Goal: Task Accomplishment & Management: Manage account settings

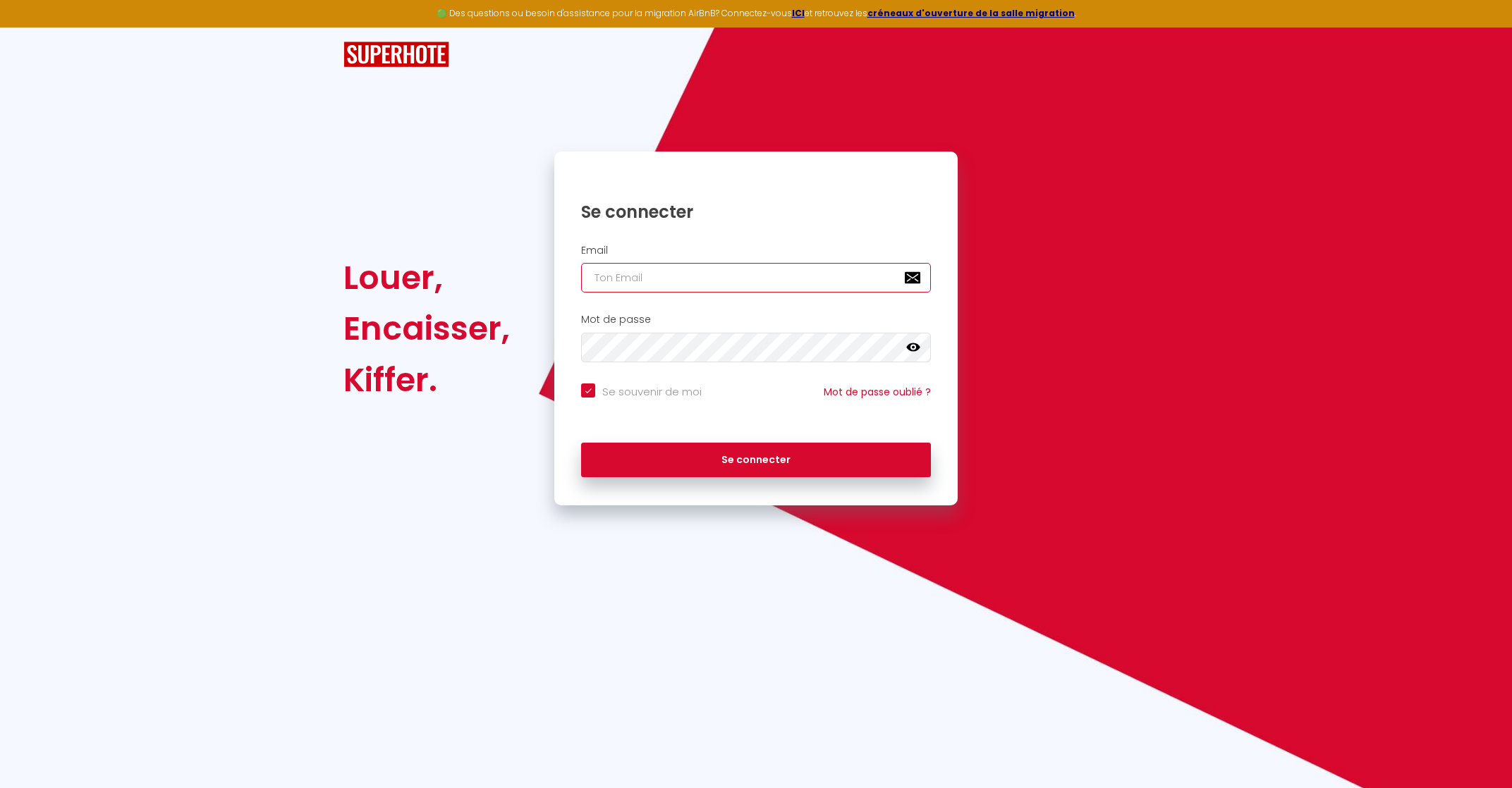
click at [645, 281] on input "email" at bounding box center [756, 278] width 350 height 30
type input "r"
checkbox input "true"
type input "ro"
checkbox input "true"
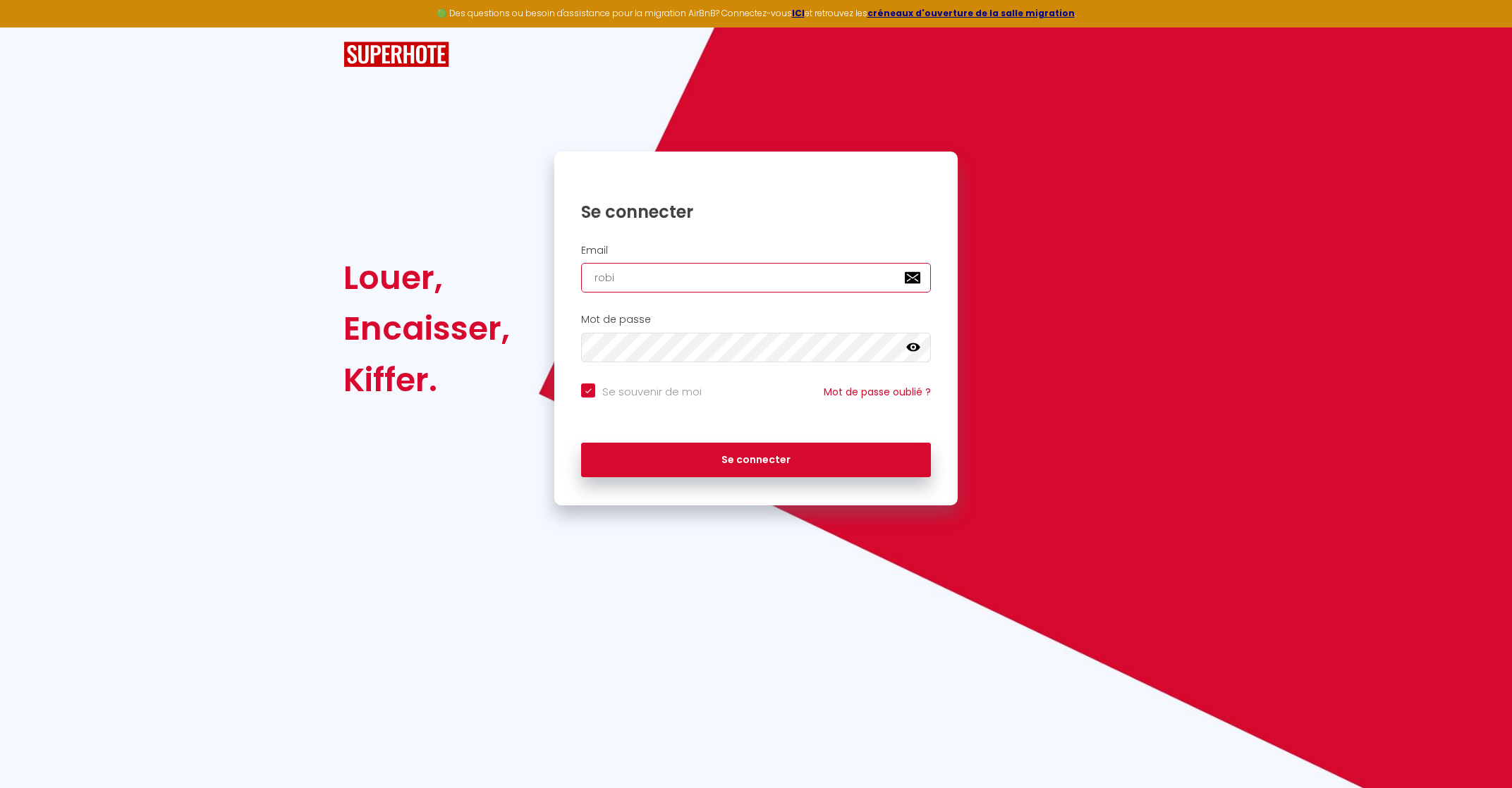
type input "robin"
checkbox input "true"
type input "robinh"
checkbox input "true"
type input "robinha"
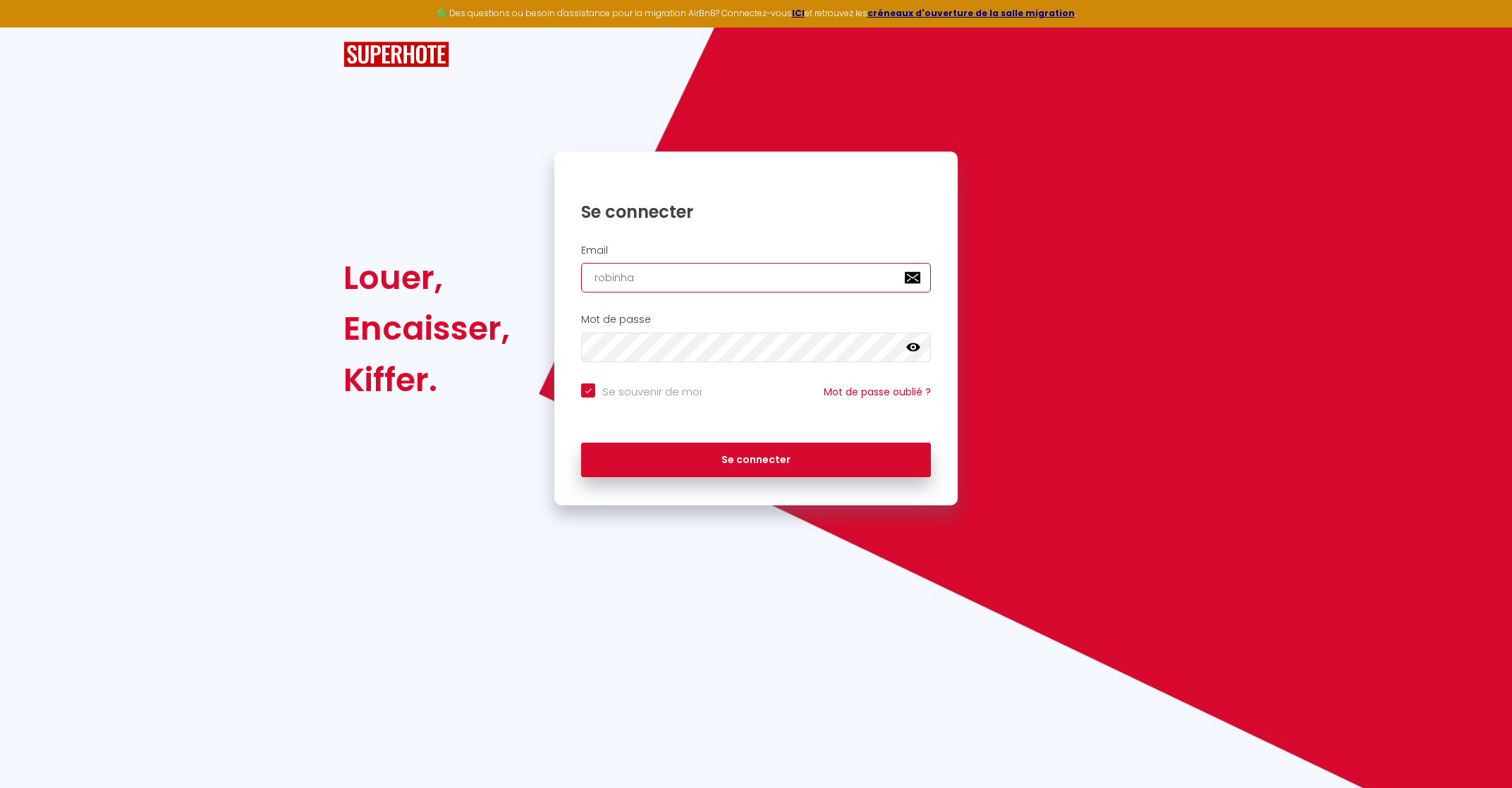
checkbox input "true"
type input "robinhay"
checkbox input "true"
type input "robinhayo"
checkbox input "true"
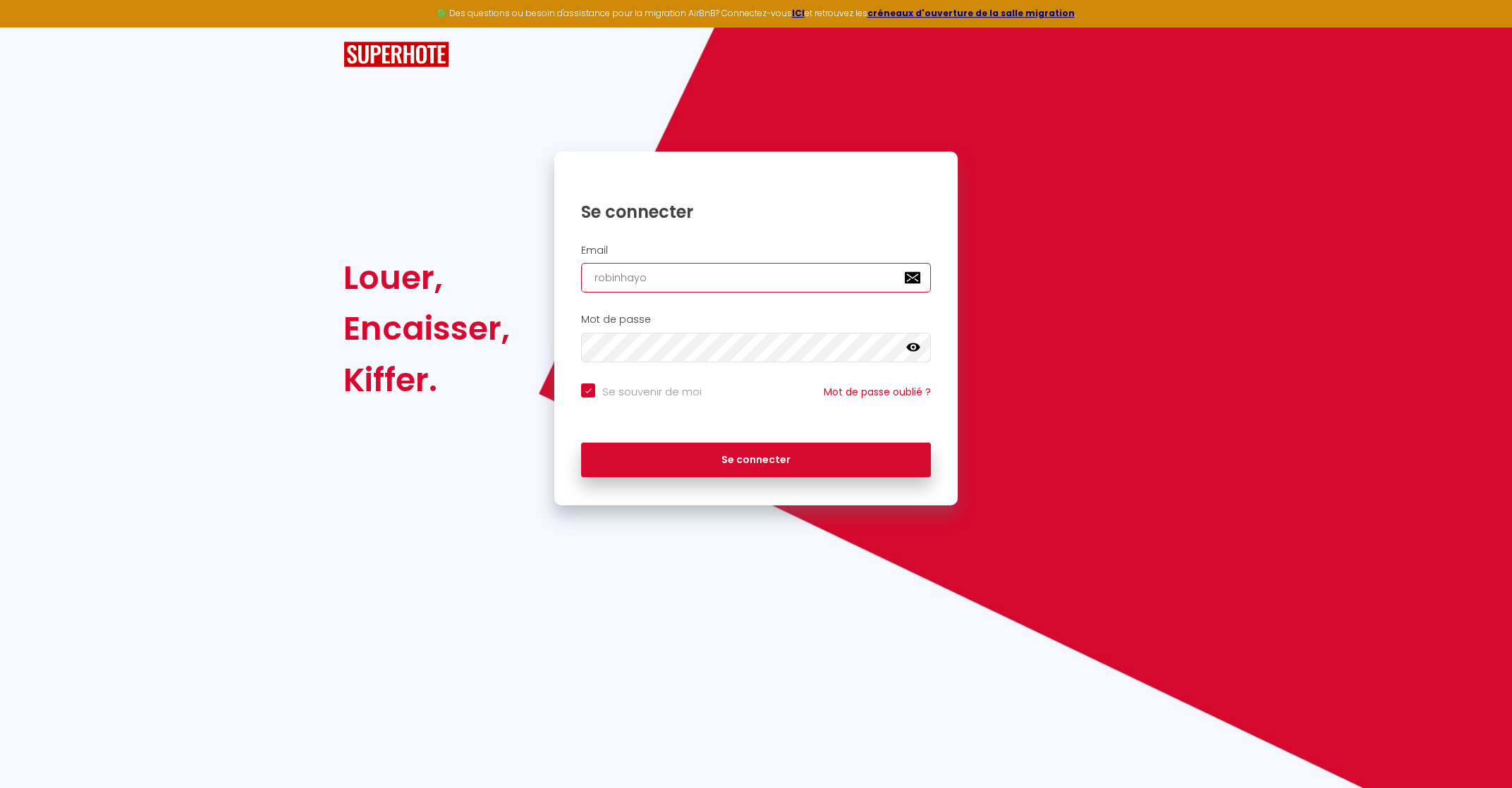
type input "robinhayot"
checkbox input "true"
type input "robinhayot@"
checkbox input "true"
type input "robinhayot@g"
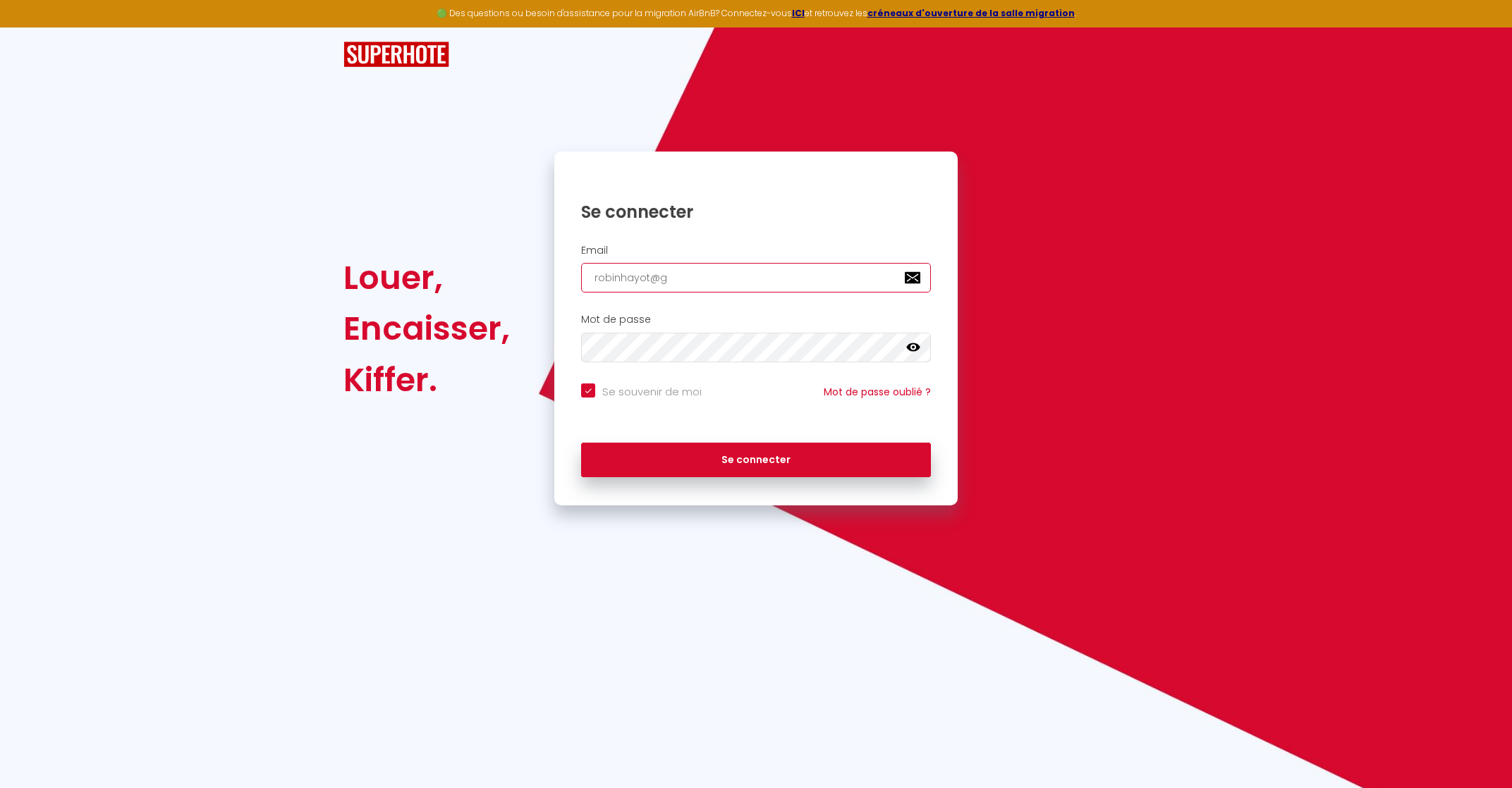
checkbox input "true"
type input "robinhayot@gm"
checkbox input "true"
type input "robinhayot@gma"
checkbox input "true"
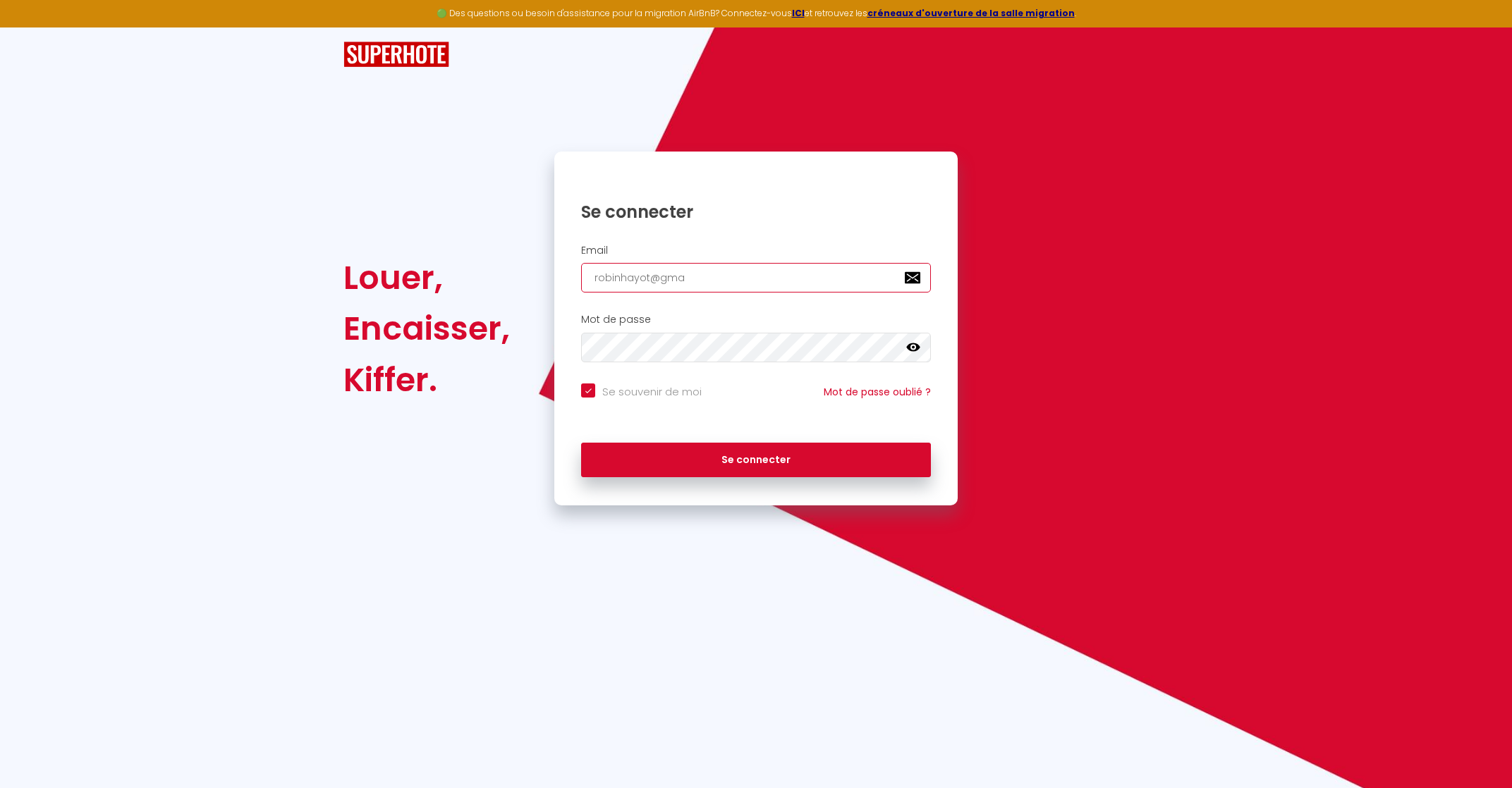
type input "robinhayot@gmai"
checkbox input "true"
type input "[EMAIL_ADDRESS]"
checkbox input "true"
type input "[EMAIL_ADDRESS]."
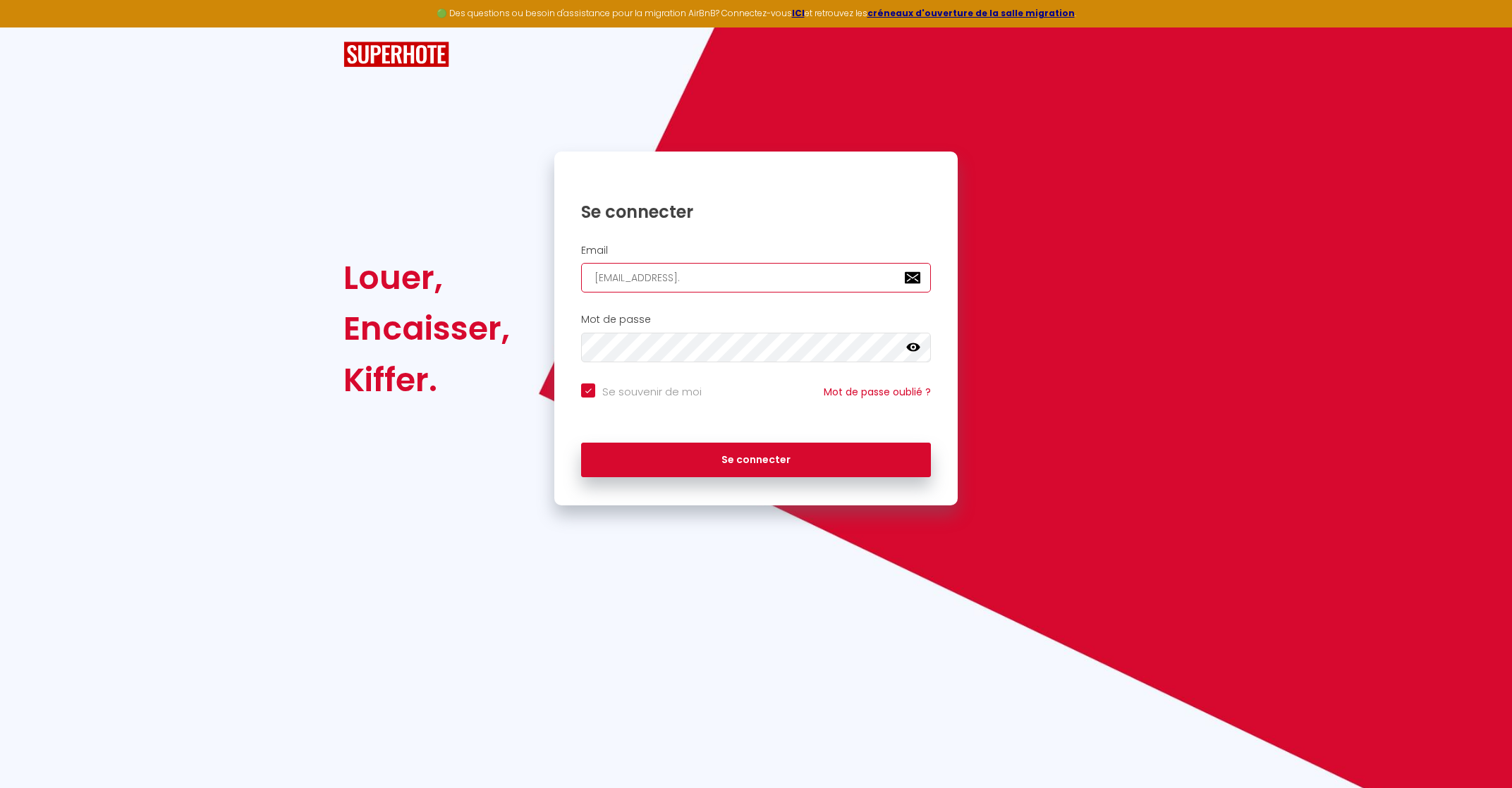
checkbox input "true"
type input "robinhayot@gmail.c"
checkbox input "true"
type input "[EMAIL_ADDRESS][DOMAIN_NAME]"
checkbox input "true"
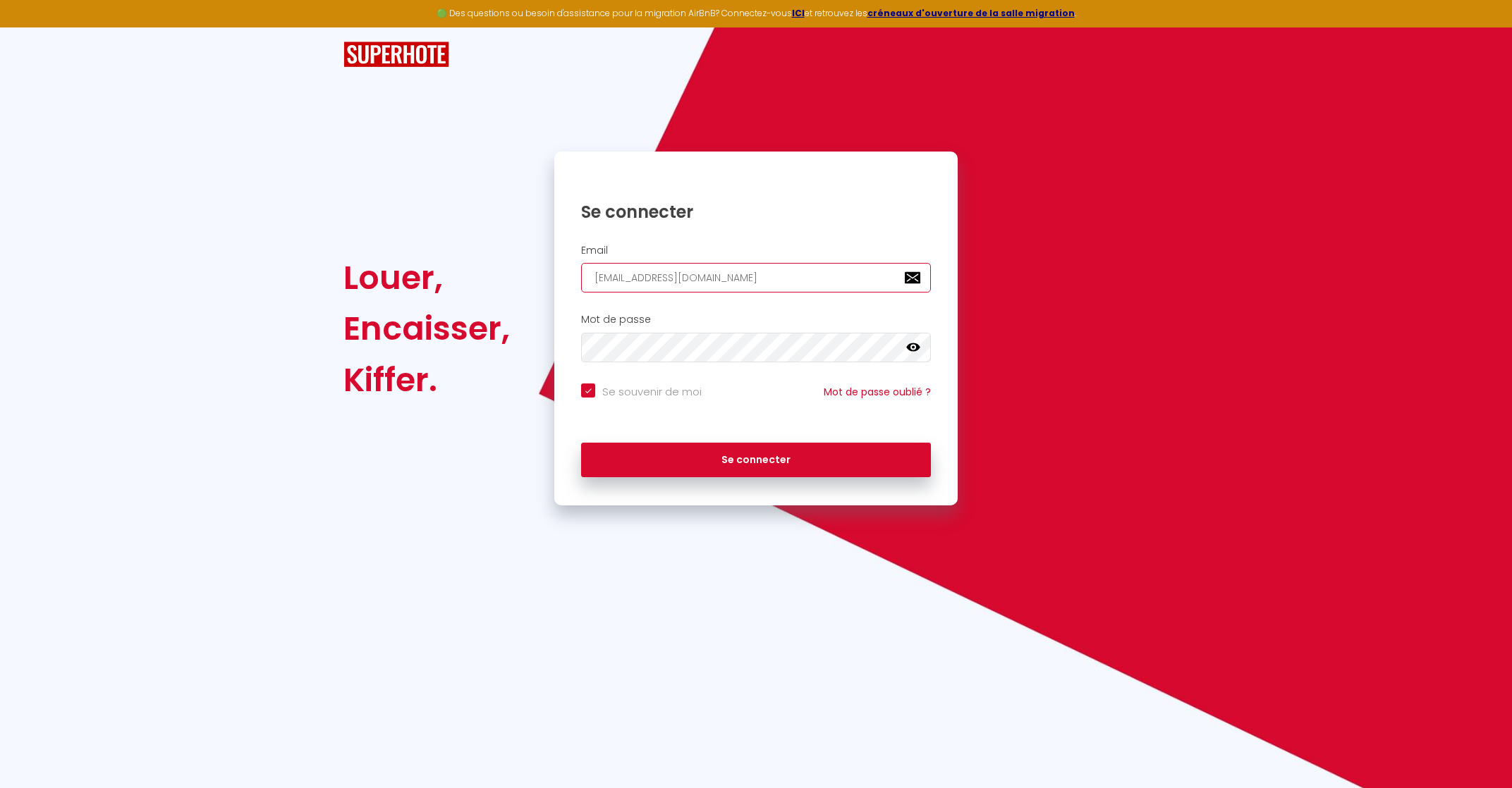
type input "[EMAIL_ADDRESS][DOMAIN_NAME]"
checkbox input "true"
type input "[EMAIL_ADDRESS][DOMAIN_NAME]"
click at [580, 443] on button "Se connecter" at bounding box center [756, 461] width 350 height 36
checkbox input "true"
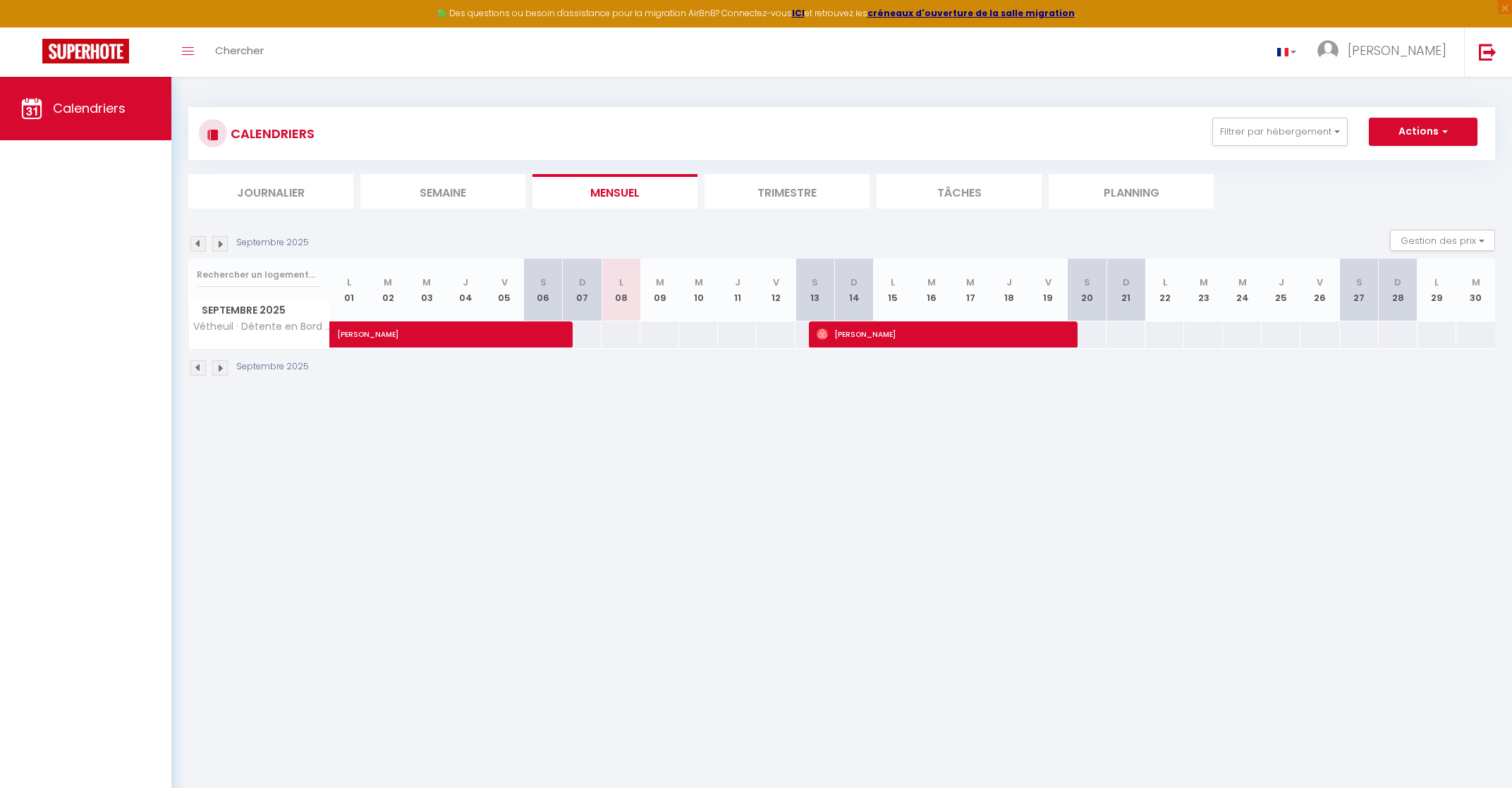
click at [196, 362] on img at bounding box center [198, 368] width 16 height 16
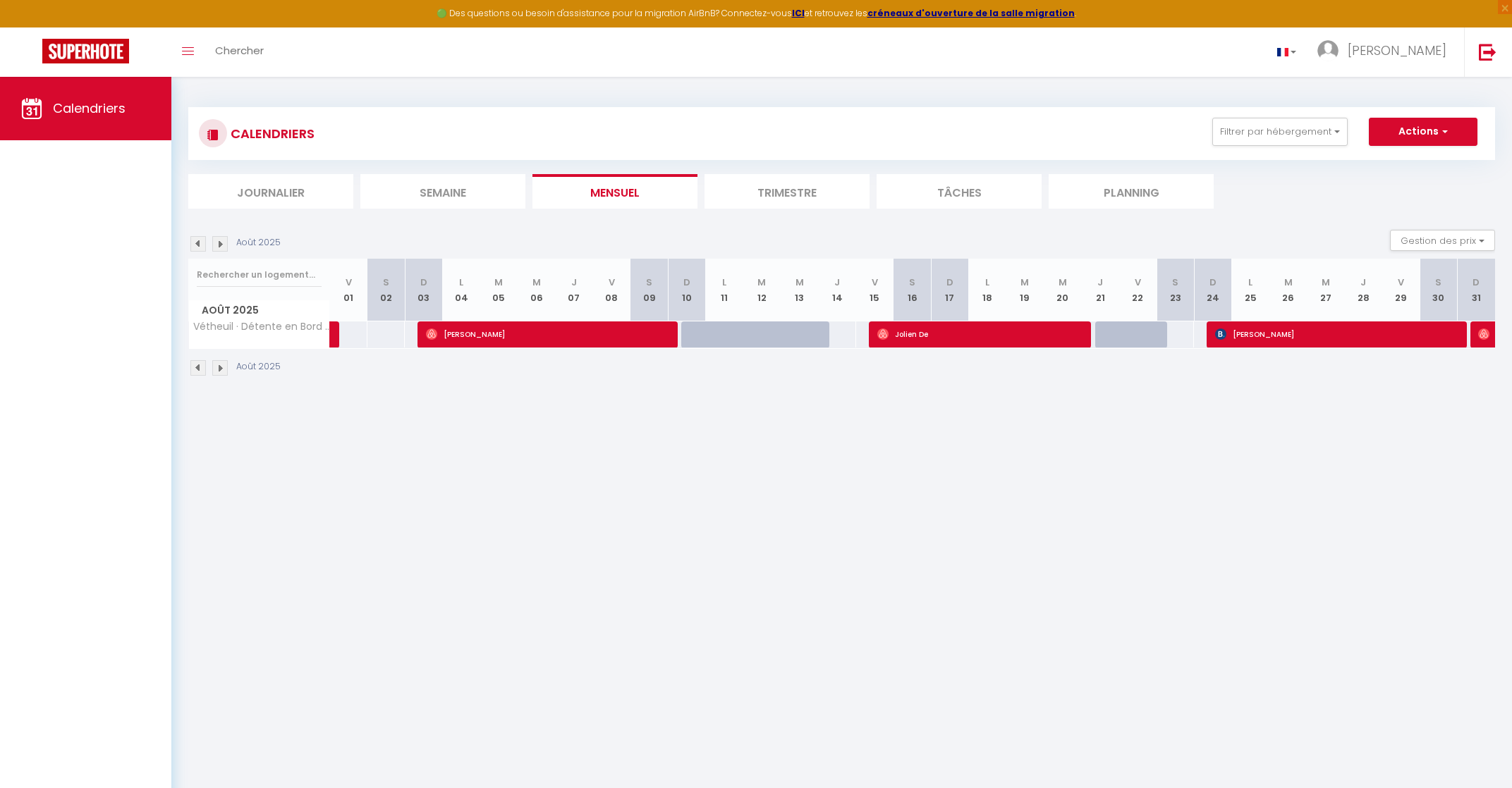
click at [224, 372] on img at bounding box center [221, 368] width 16 height 16
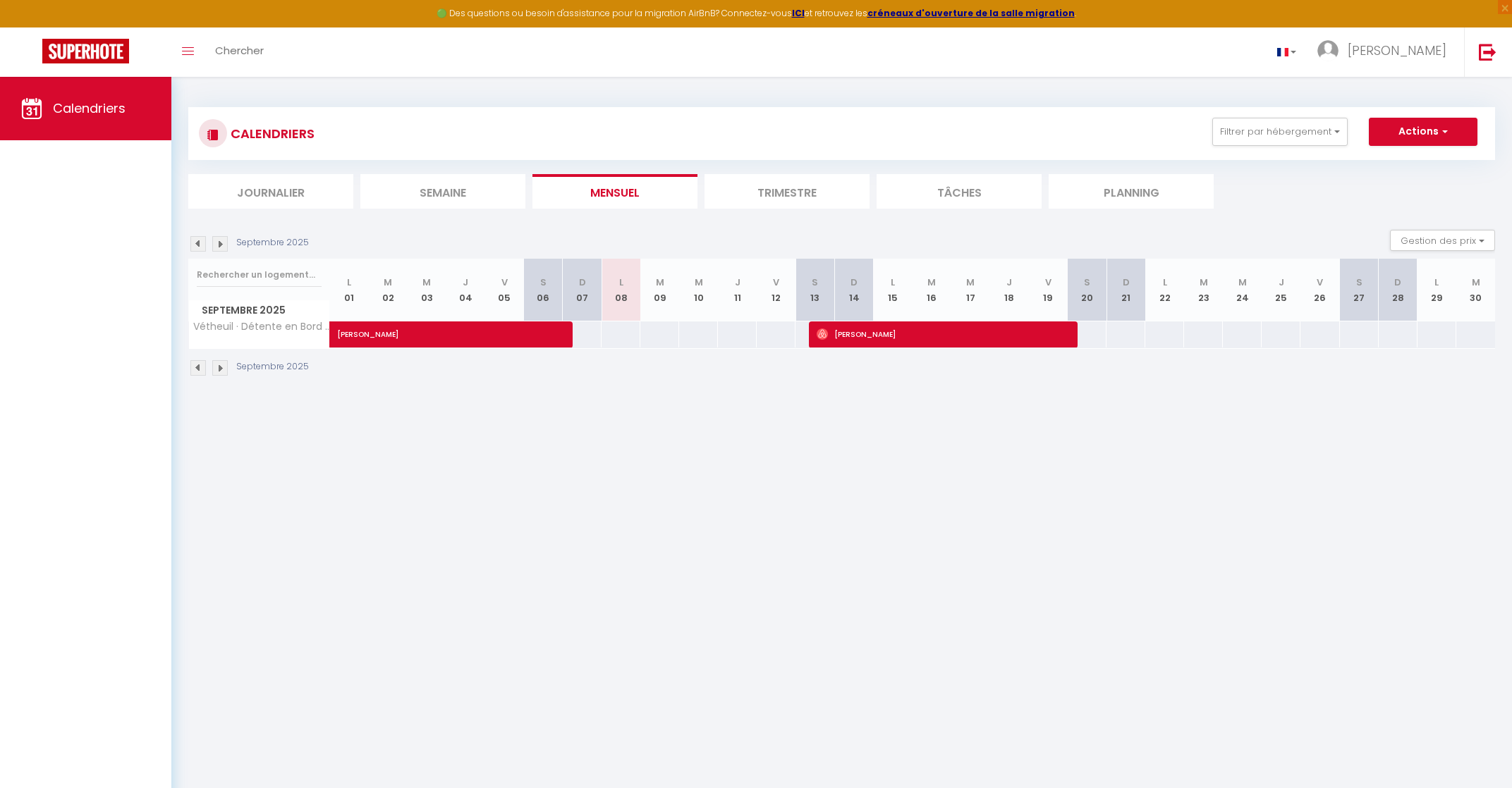
click at [200, 367] on img at bounding box center [198, 368] width 16 height 16
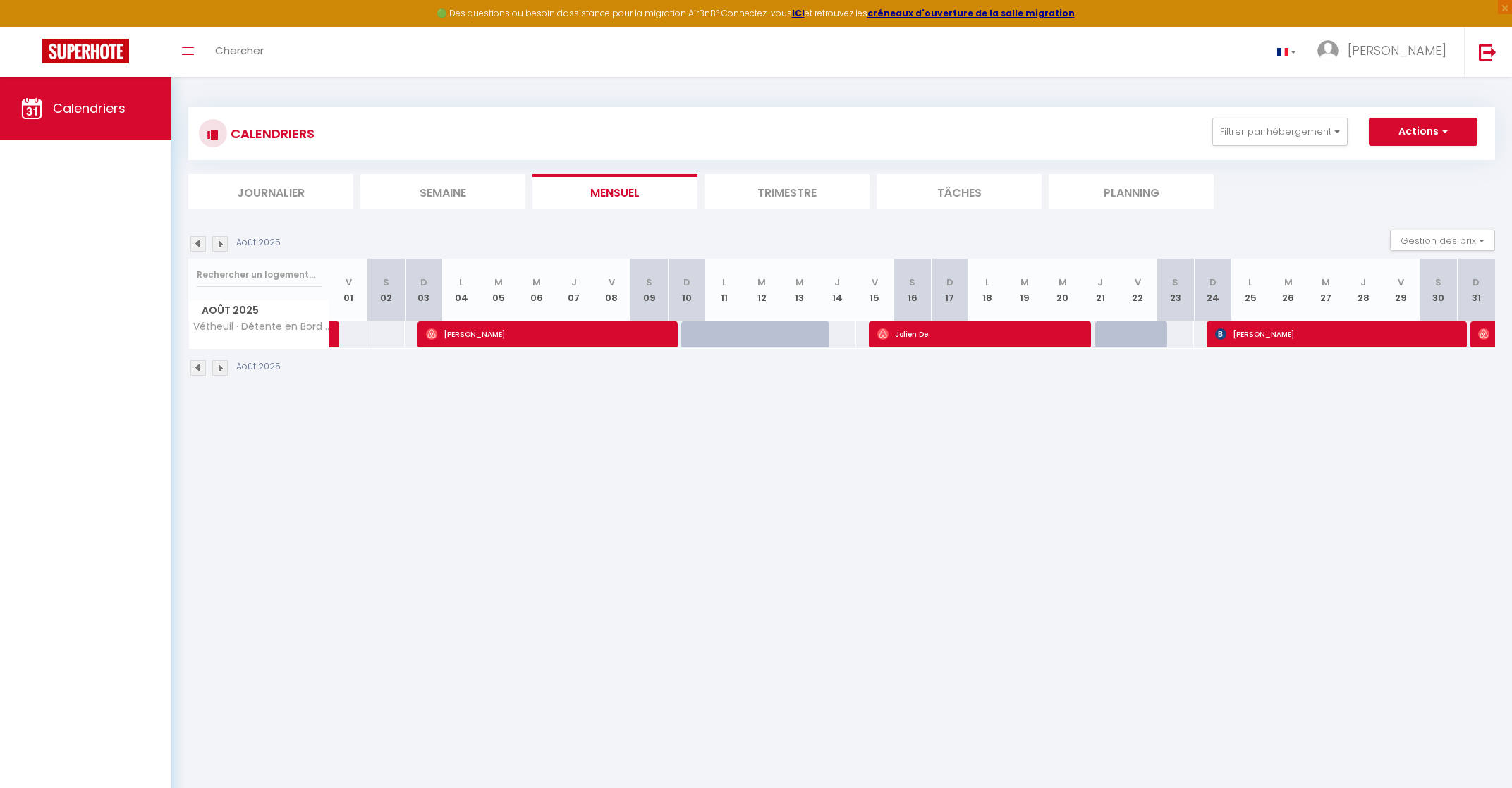
click at [220, 367] on img at bounding box center [221, 368] width 16 height 16
